Goal: Find specific page/section: Find specific page/section

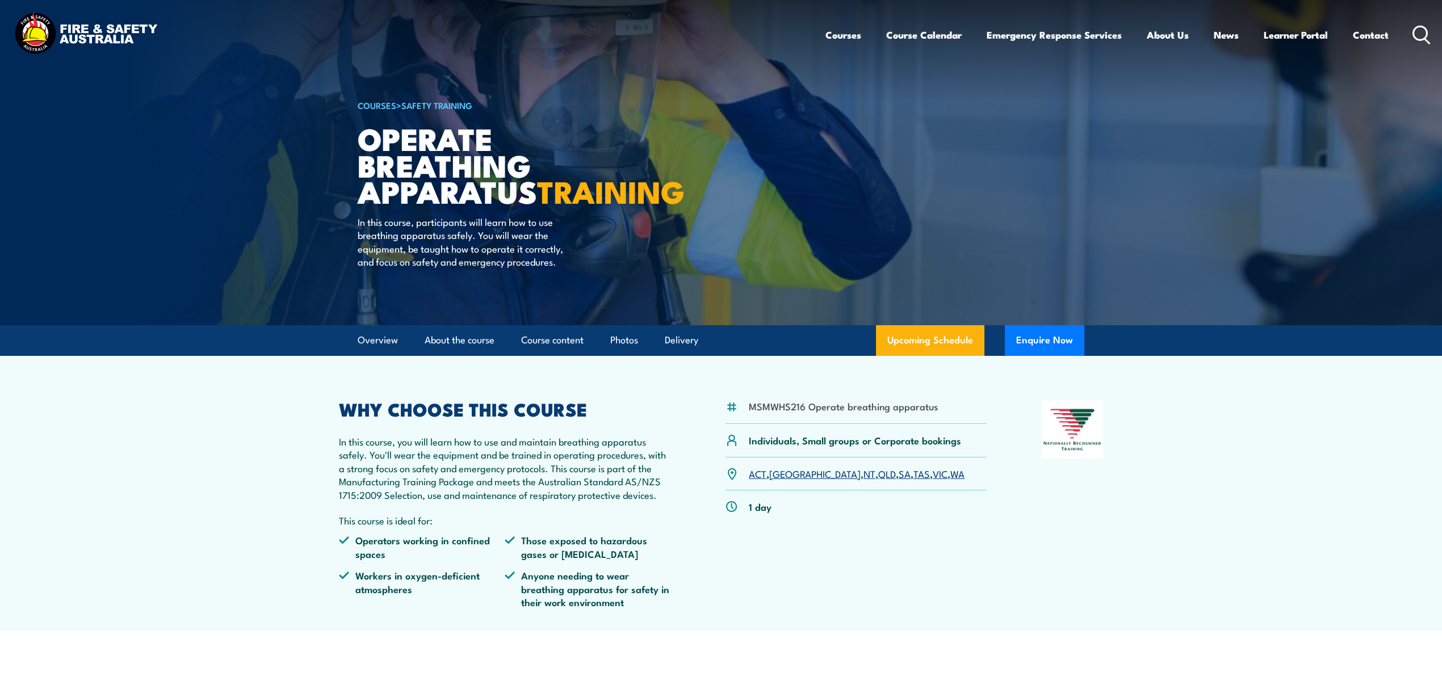
click at [951, 480] on link "WA" at bounding box center [958, 474] width 14 height 14
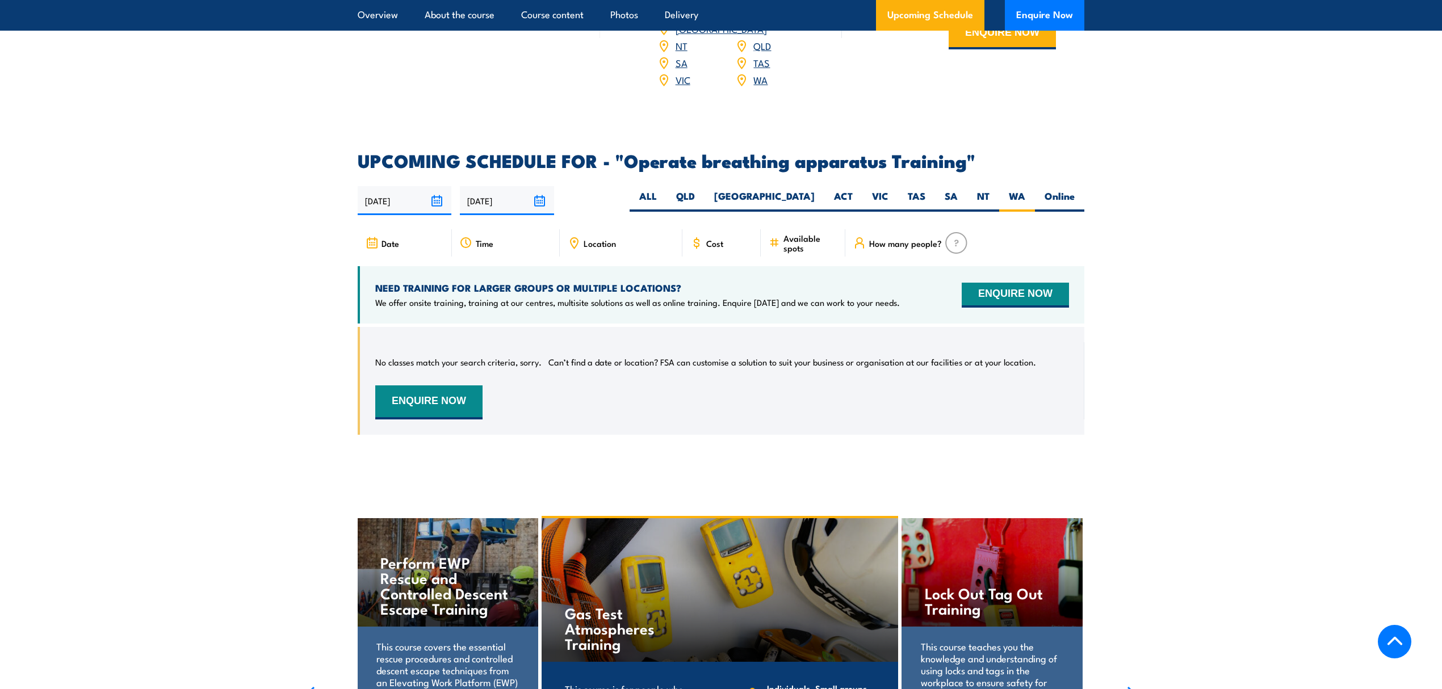
scroll to position [1662, 0]
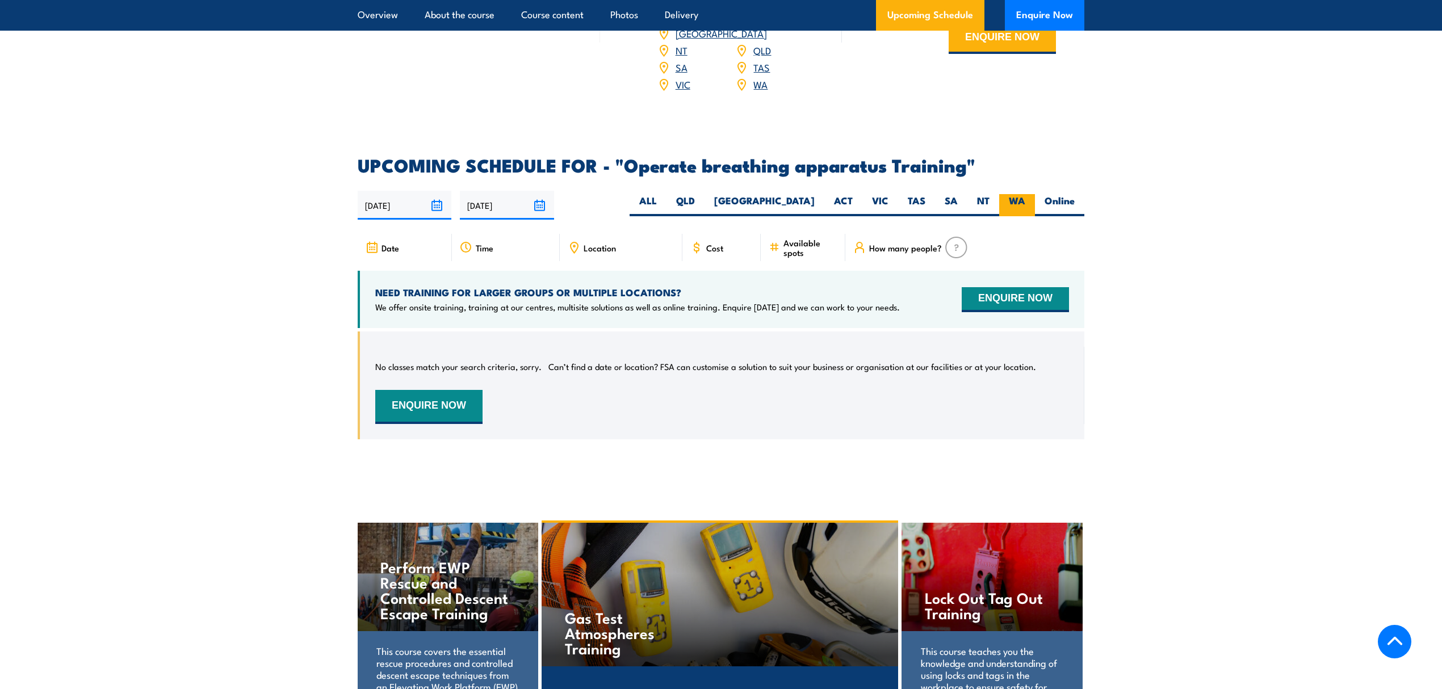
click at [1014, 198] on label "WA" at bounding box center [1018, 205] width 36 height 22
click at [1026, 198] on input "WA" at bounding box center [1029, 197] width 7 height 7
